Goal: Task Accomplishment & Management: Manage account settings

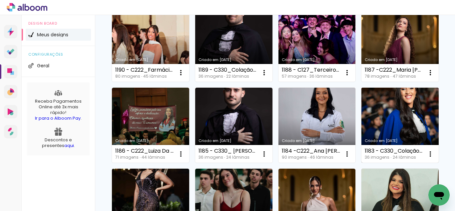
scroll to position [100, 0]
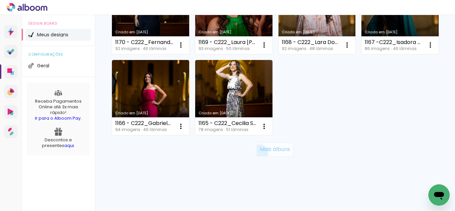
click at [0, 0] on slot "Mais álbuns" at bounding box center [0, 0] width 0 height 0
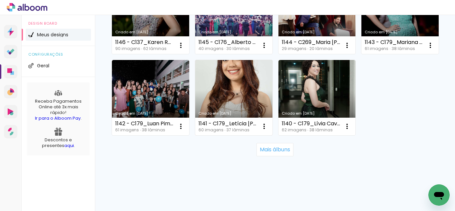
scroll to position [1324, 0]
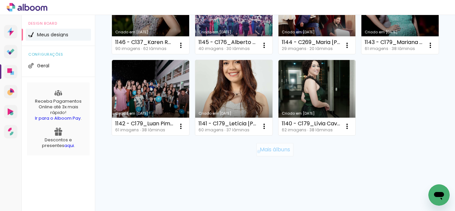
click at [257, 152] on paper-button "Mais álbuns" at bounding box center [275, 149] width 37 height 13
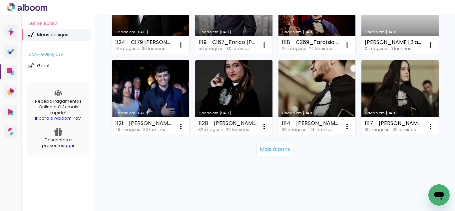
scroll to position [2024, 0]
click at [0, 0] on slot "Mais álbuns" at bounding box center [0, 0] width 0 height 0
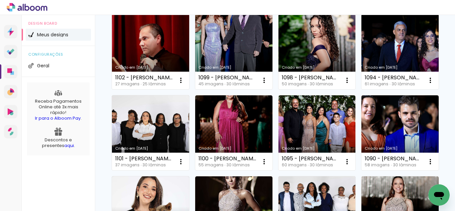
scroll to position [0, 0]
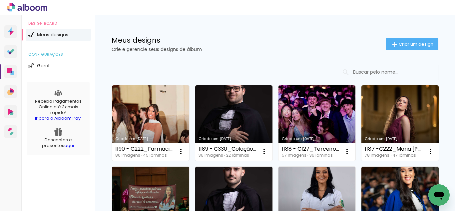
click at [381, 74] on input at bounding box center [397, 72] width 95 height 14
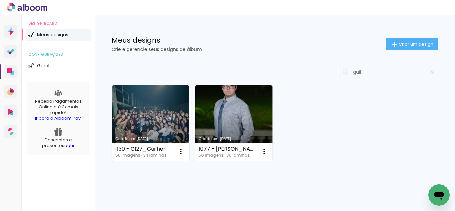
type input "guil"
type paper-input "guil"
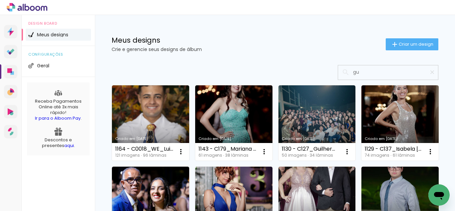
type input "g"
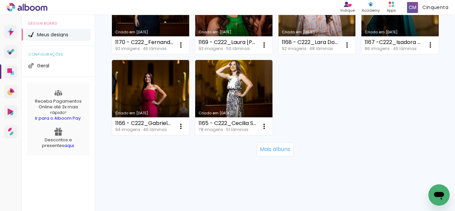
scroll to position [633, 0]
click at [266, 156] on paper-button "Mais álbuns" at bounding box center [275, 149] width 37 height 13
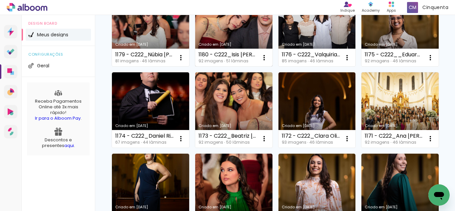
scroll to position [367, 0]
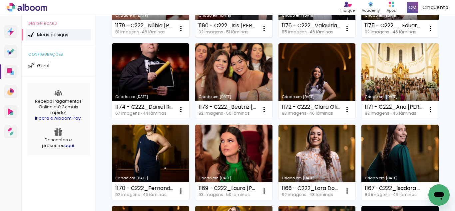
click at [255, 38] on link "Criado em [DATE]" at bounding box center [233, -1] width 77 height 75
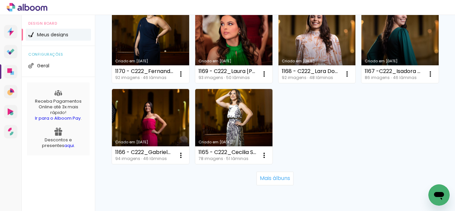
scroll to position [500, 0]
